Goal: Information Seeking & Learning: Check status

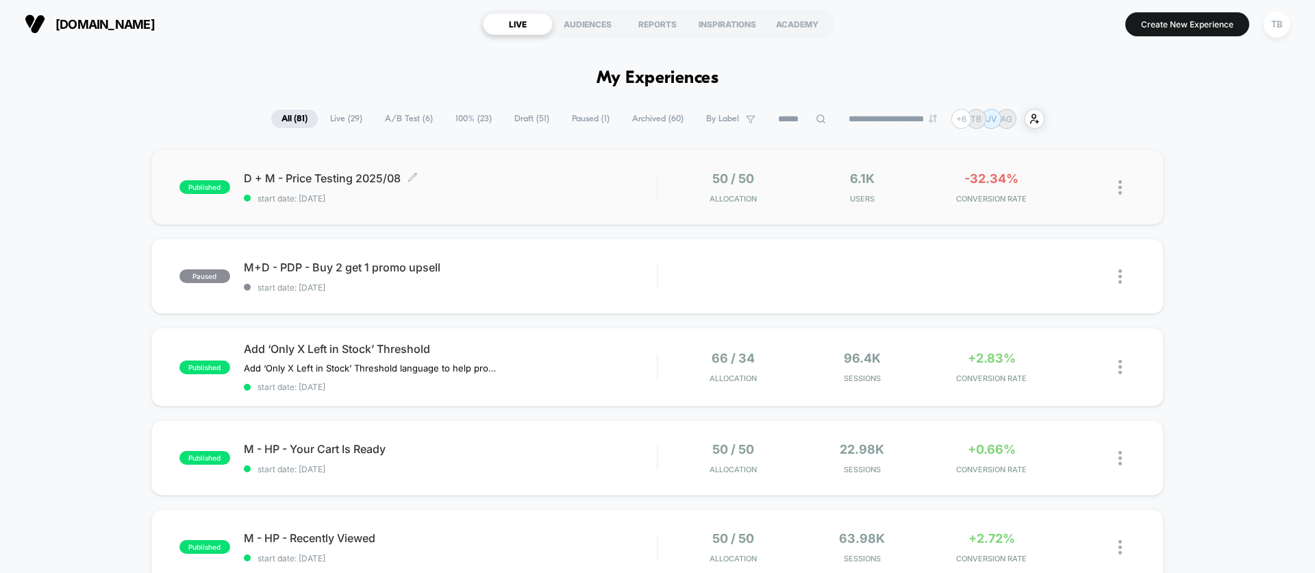
click at [357, 176] on span "D + M - Price Testing 2025/08 Click to edit experience details" at bounding box center [450, 178] width 413 height 14
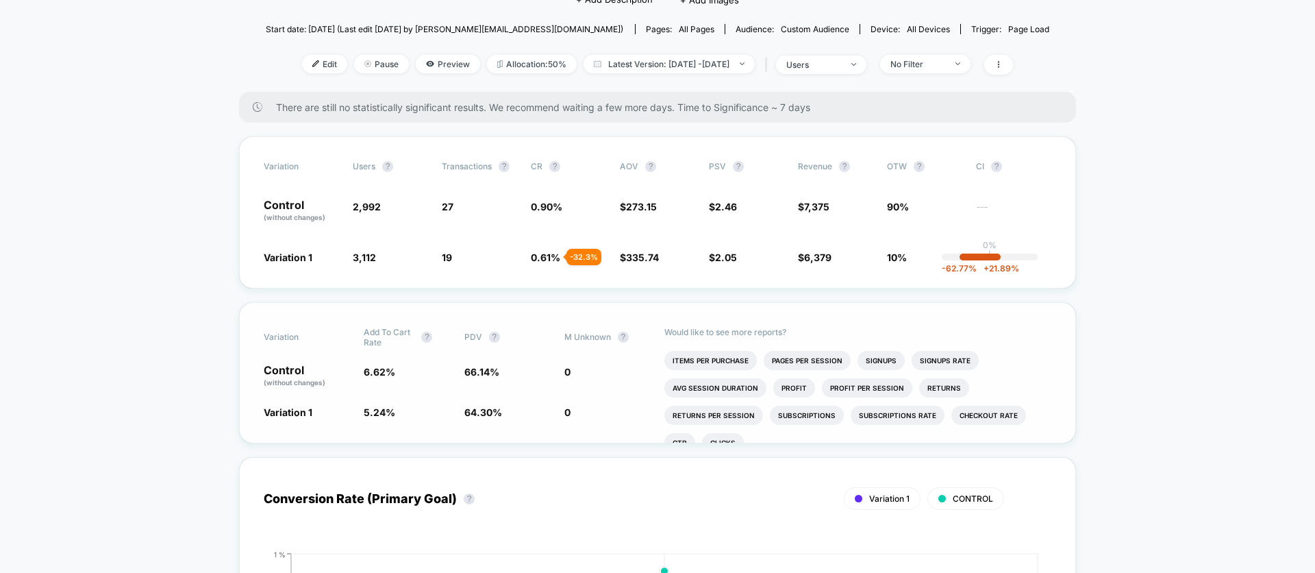
drag, startPoint x: 790, startPoint y: 386, endPoint x: 560, endPoint y: 388, distance: 229.4
click at [560, 388] on div "Variation Add To Cart Rate ? PDV ? M Unknown ? Control (without changes) 6.62 %…" at bounding box center [657, 372] width 837 height 141
drag, startPoint x: 794, startPoint y: 390, endPoint x: 547, endPoint y: 398, distance: 247.4
click at [547, 398] on div "Variation Add To Cart Rate ? PDV ? M Unknown ? Control (without changes) 6.62 %…" at bounding box center [657, 372] width 837 height 141
click at [794, 386] on li "Profit" at bounding box center [794, 387] width 42 height 19
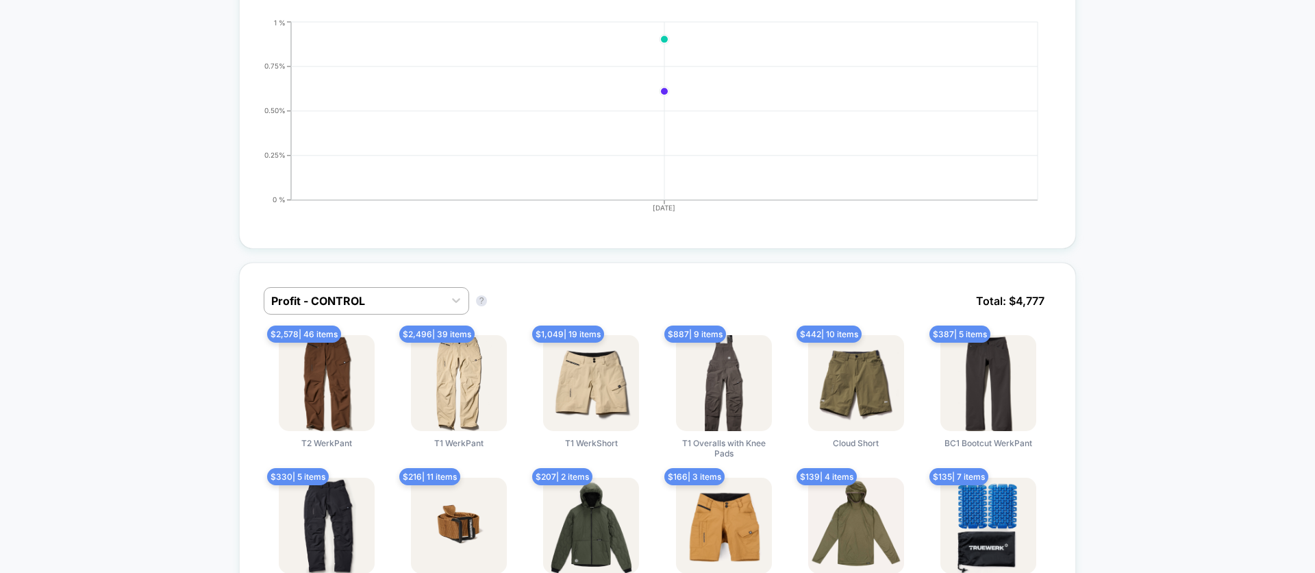
scroll to position [702, 0]
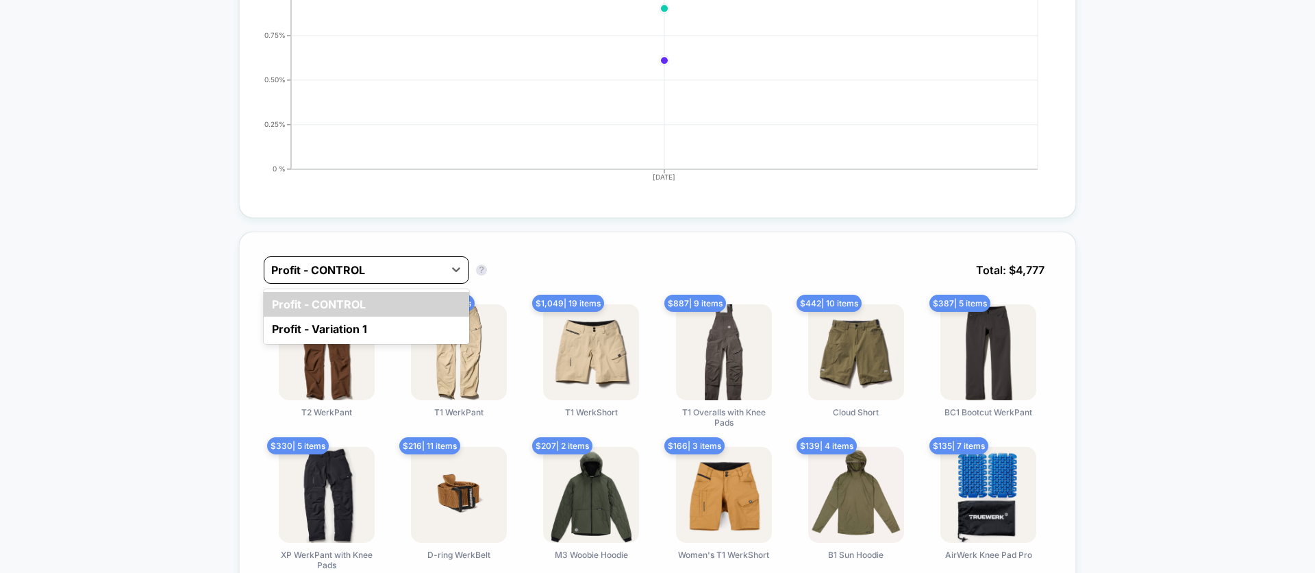
click at [397, 268] on div at bounding box center [354, 270] width 166 height 16
click at [366, 331] on div "Profit - Variation 1" at bounding box center [366, 328] width 205 height 25
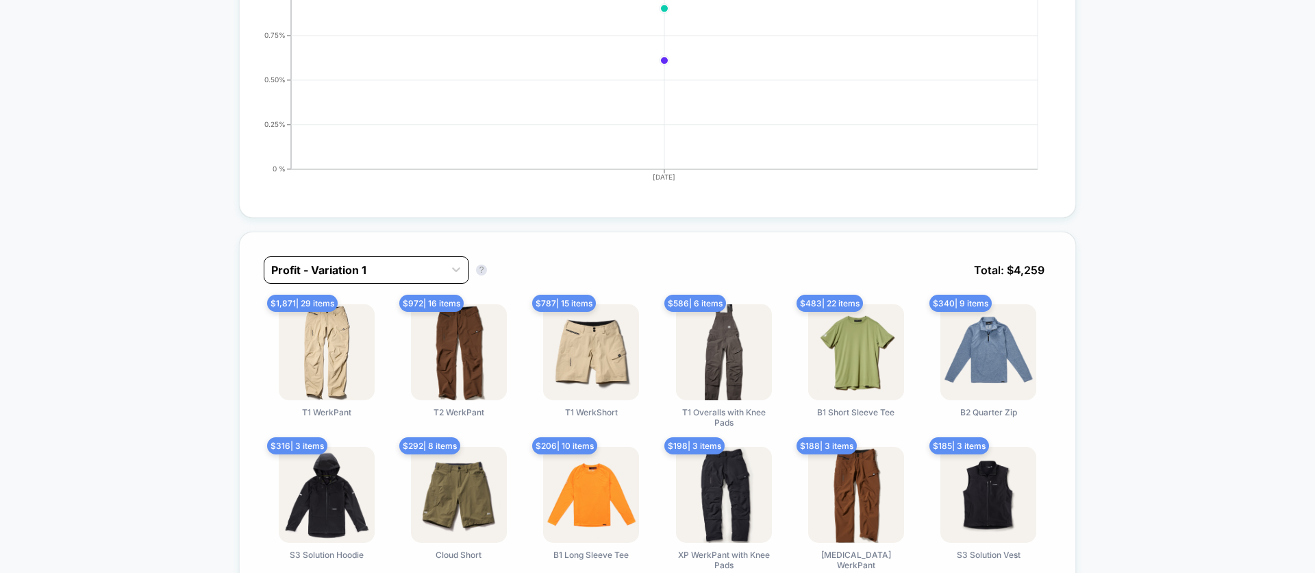
click at [438, 265] on div "Profit - Variation 1" at bounding box center [353, 270] width 179 height 22
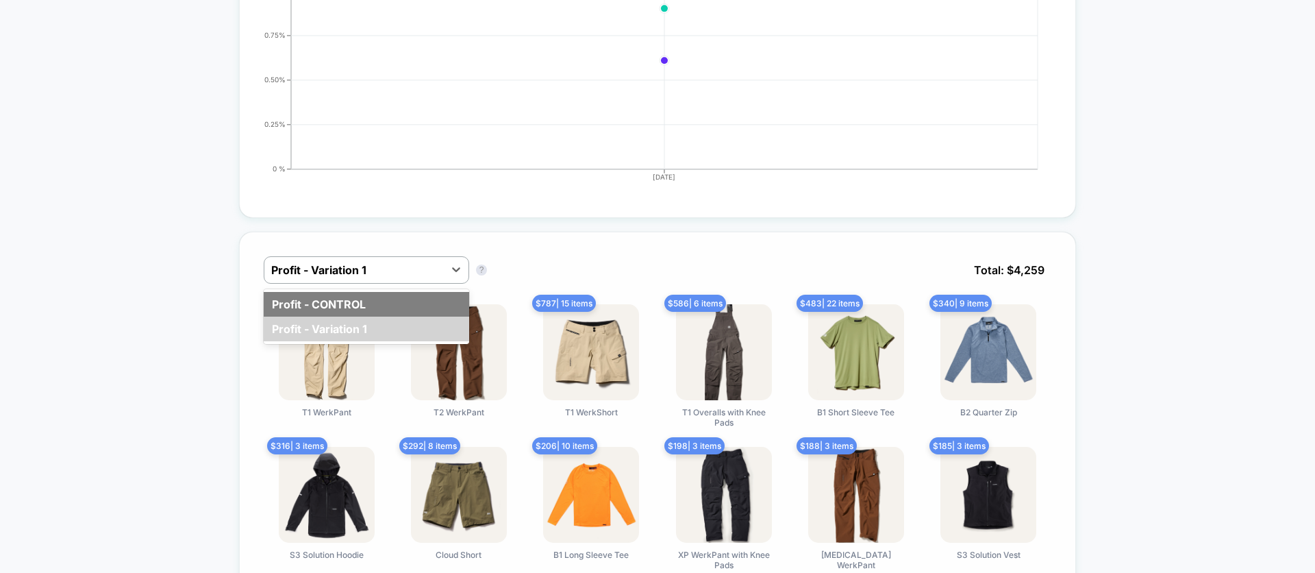
click at [410, 312] on div "Profit - CONTROL" at bounding box center [366, 304] width 205 height 25
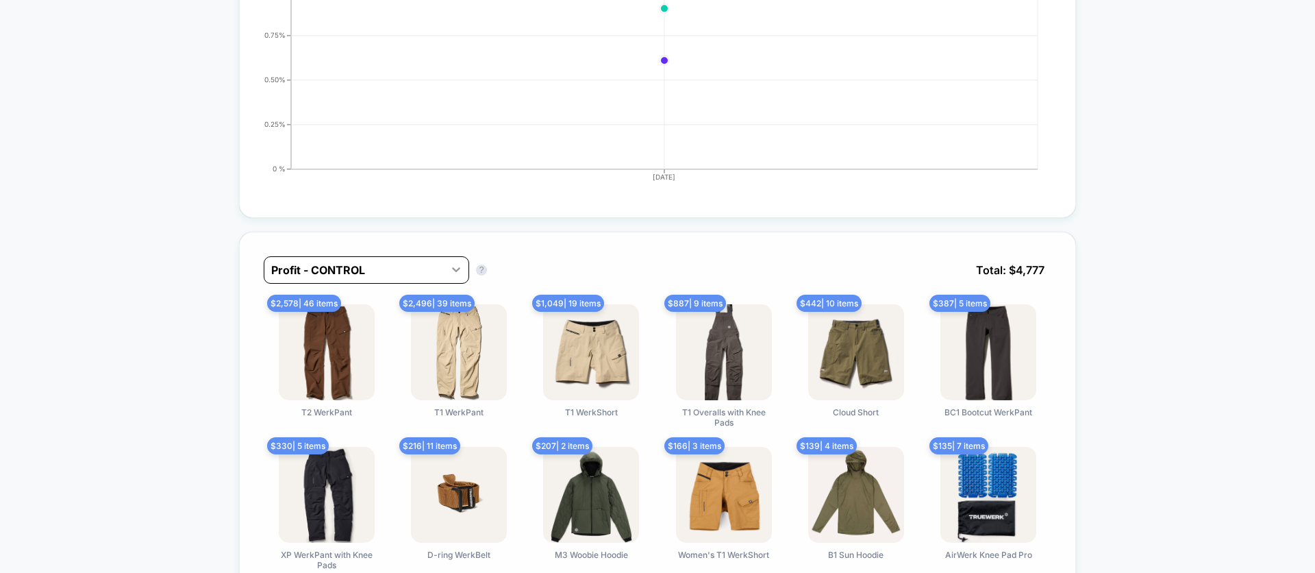
click at [455, 270] on icon at bounding box center [456, 269] width 8 height 5
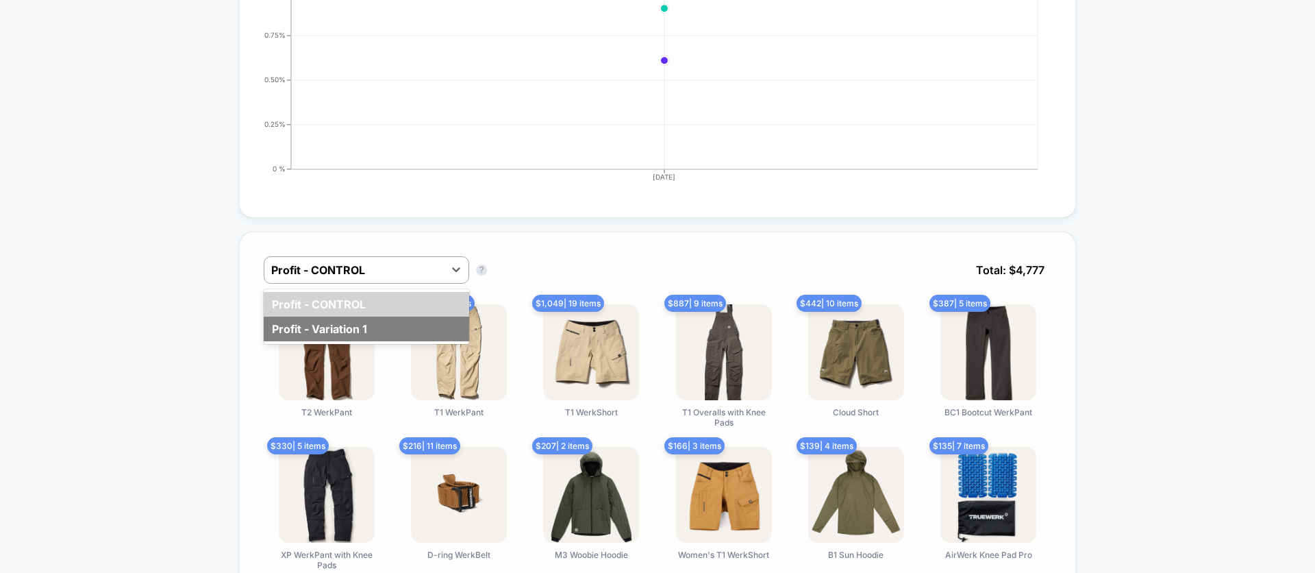
click at [400, 326] on div "Profit - Variation 1" at bounding box center [366, 328] width 205 height 25
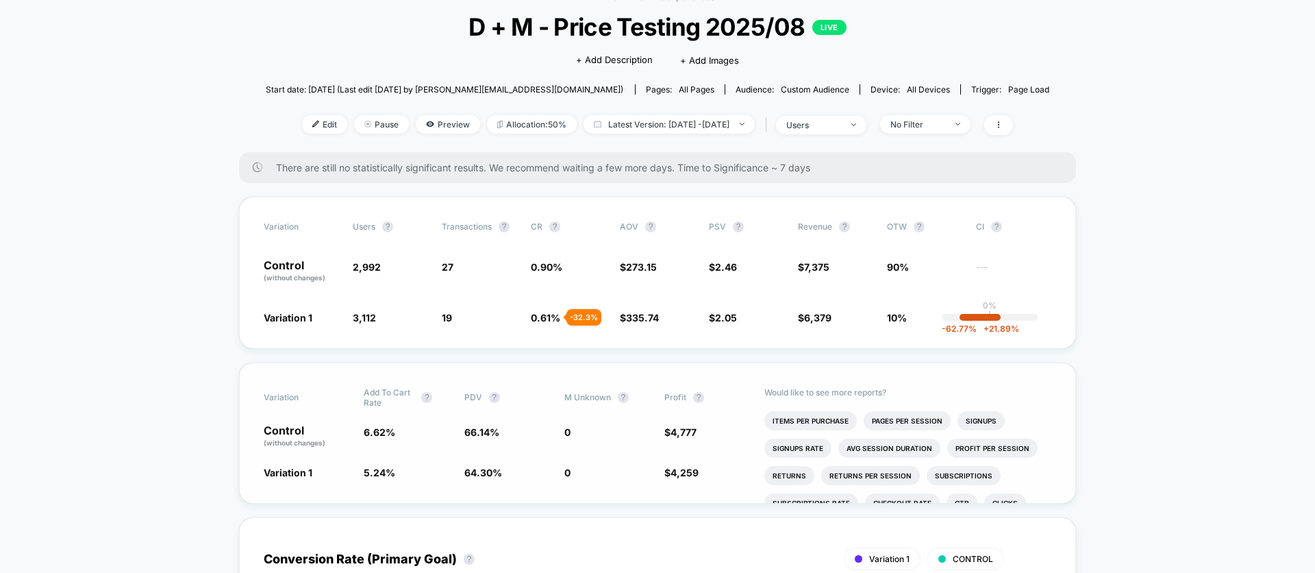
scroll to position [82, 0]
